Goal: Navigation & Orientation: Understand site structure

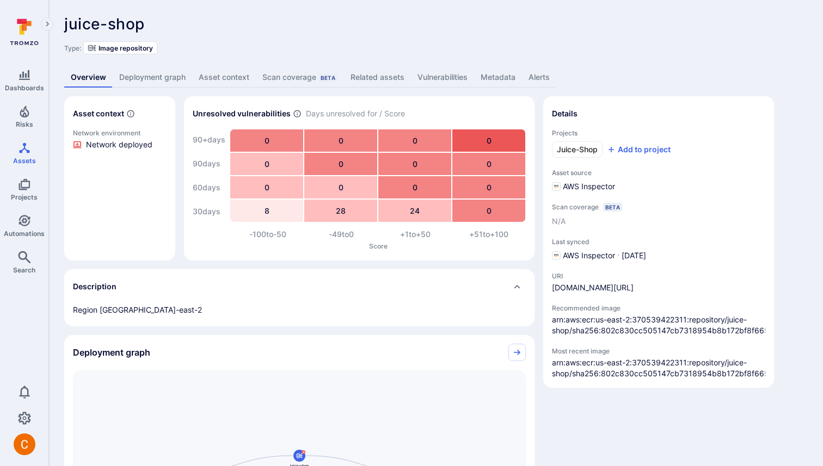
click at [168, 73] on link "Deployment graph" at bounding box center [152, 77] width 79 height 20
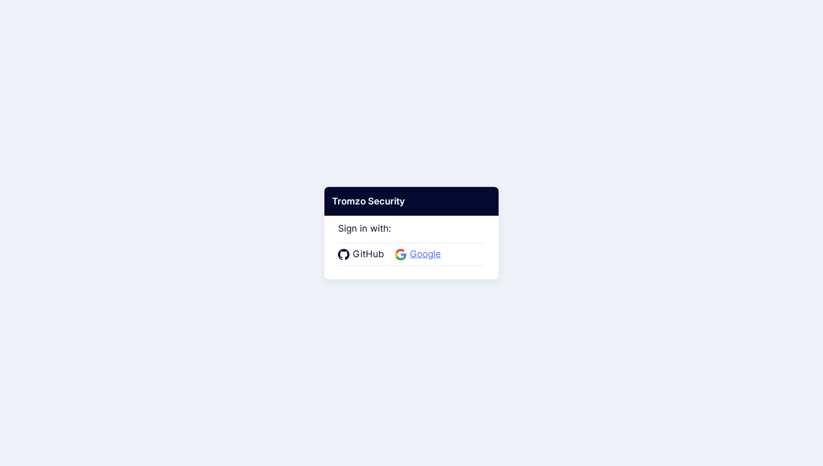
click at [426, 258] on span "Google" at bounding box center [426, 255] width 38 height 14
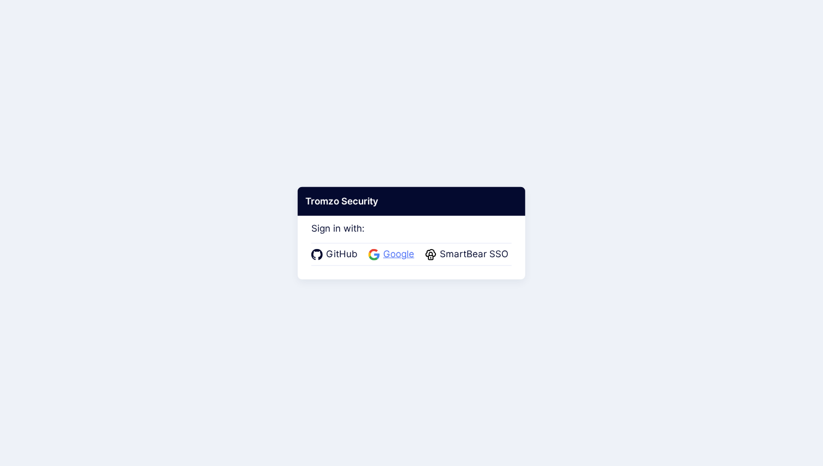
click at [407, 258] on span "Google" at bounding box center [399, 255] width 38 height 14
